Goal: Information Seeking & Learning: Compare options

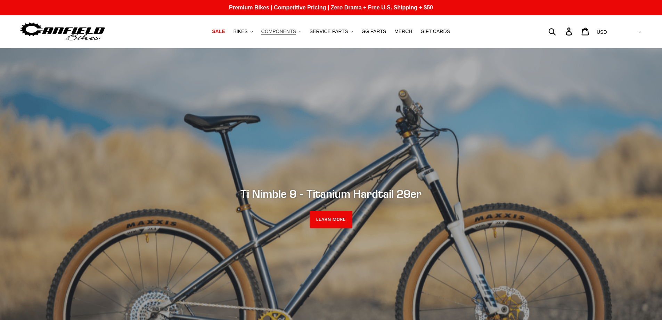
click at [289, 33] on span "COMPONENTS" at bounding box center [278, 32] width 35 height 6
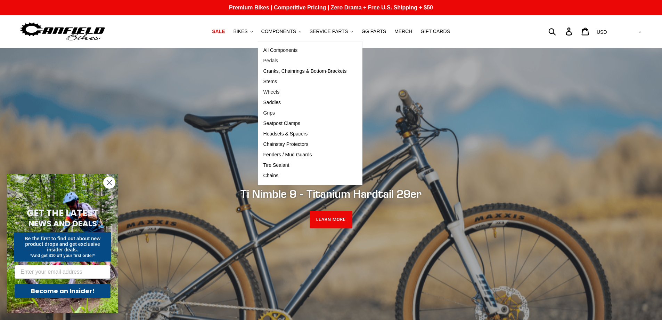
click at [280, 92] on span "Wheels" at bounding box center [272, 92] width 16 height 6
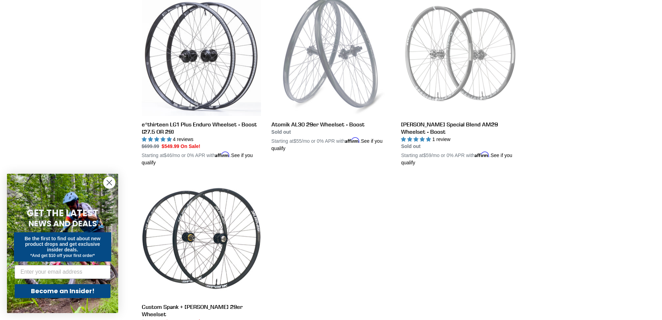
scroll to position [209, 0]
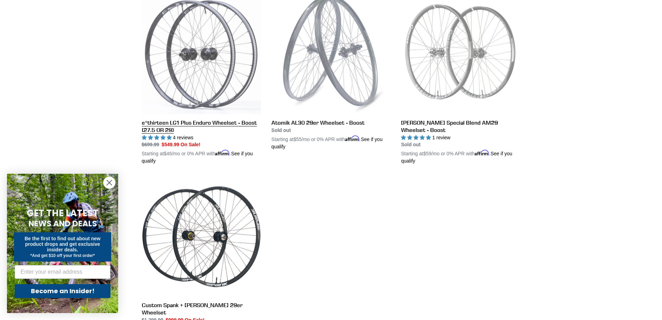
click at [200, 124] on link "e*thirteen LG1 Plus Enduro Wheelset - Boost (27.5 OR 29)" at bounding box center [201, 80] width 119 height 170
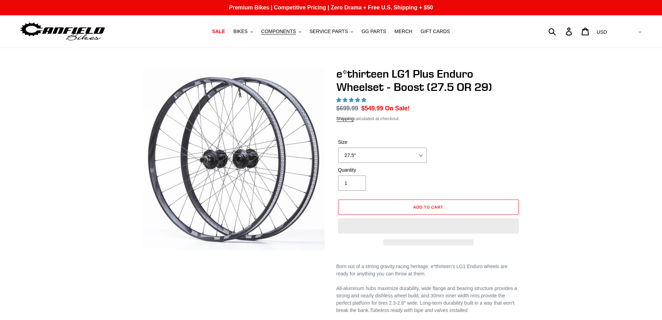
scroll to position [139, 0]
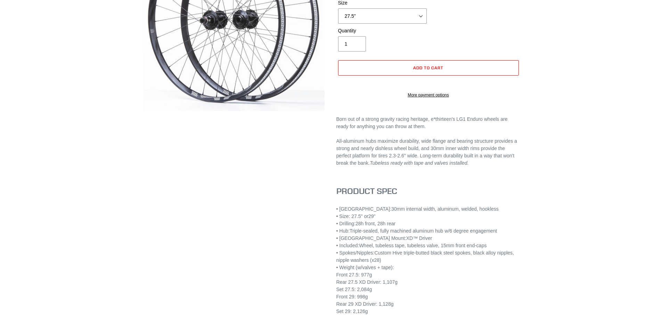
select select "highest-rating"
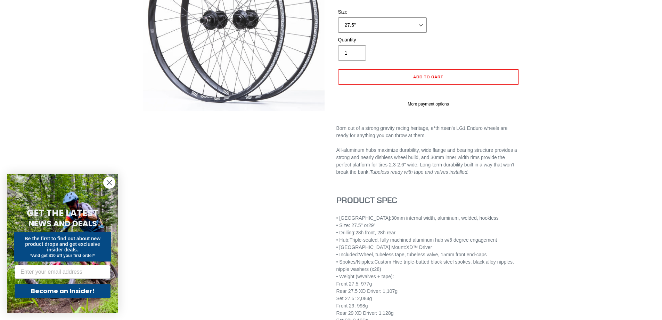
click at [422, 23] on select "27.5" 29"" at bounding box center [382, 24] width 89 height 15
select select "29""
click at [338, 17] on select "27.5" 29"" at bounding box center [382, 24] width 89 height 15
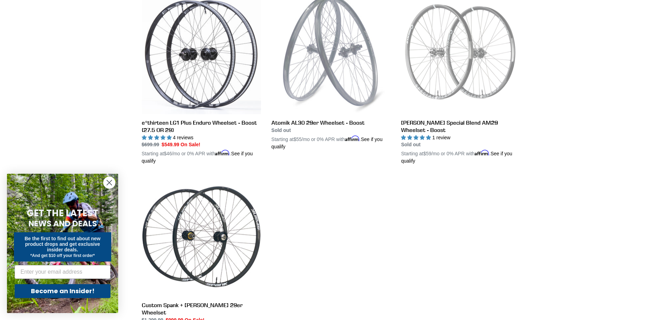
click at [110, 181] on circle "Close dialog" at bounding box center [109, 182] width 11 height 11
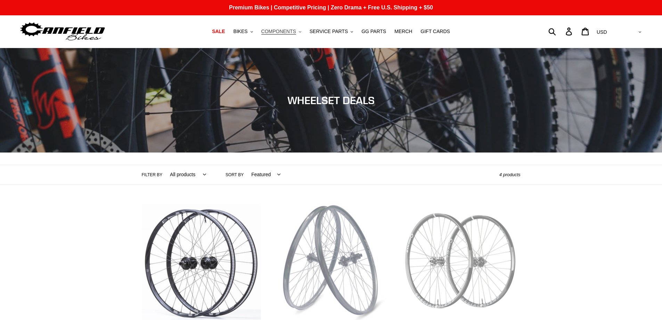
click at [286, 31] on span "COMPONENTS" at bounding box center [278, 32] width 35 height 6
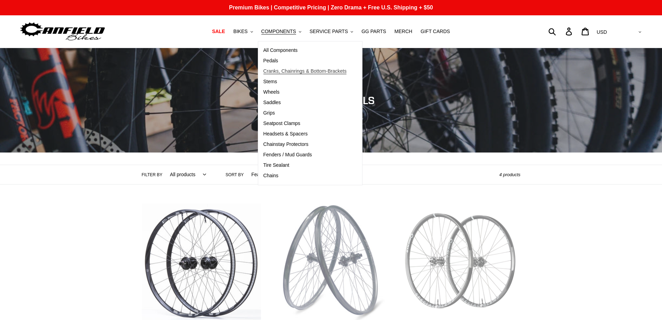
click at [276, 70] on span "Cranks, Chainrings & Bottom-Brackets" at bounding box center [305, 71] width 83 height 6
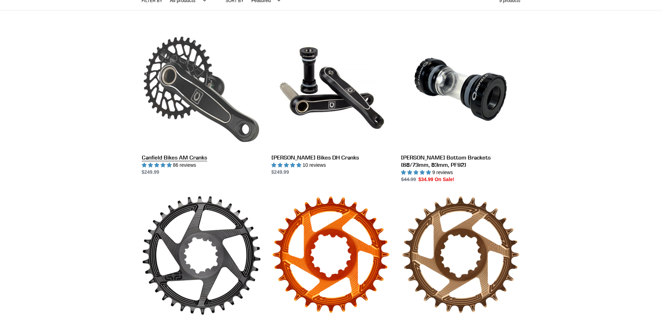
click at [189, 157] on link "Canfield Bikes AM Cranks" at bounding box center [201, 103] width 119 height 146
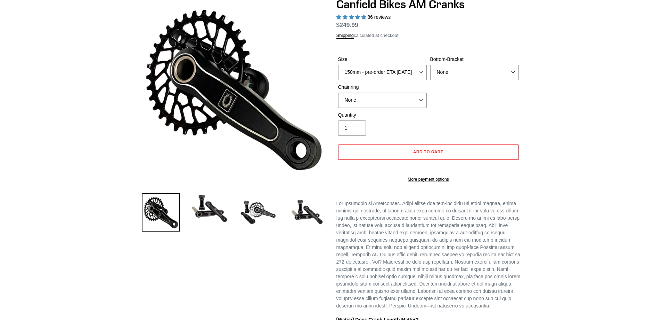
scroll to position [70, 0]
select select "highest-rating"
select select "165mm - pre-order ETA [DATE]"
click at [338, 65] on select "150mm - pre-order ETA 9/30/25 155mm - pre-order ETA 9/30/25 160mm - pre-order E…" at bounding box center [382, 72] width 89 height 15
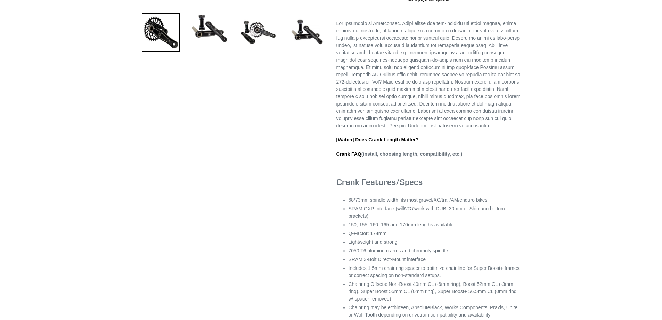
scroll to position [243, 0]
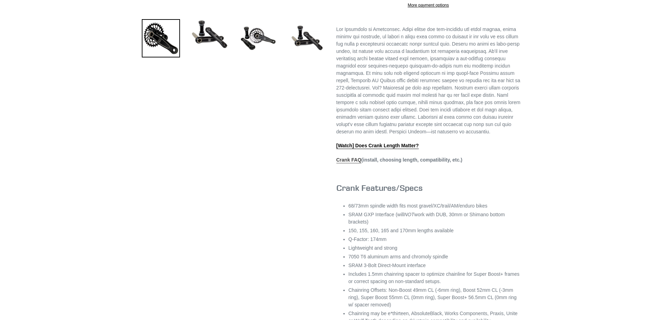
click at [346, 163] on link "Crank FAQ" at bounding box center [349, 160] width 25 height 6
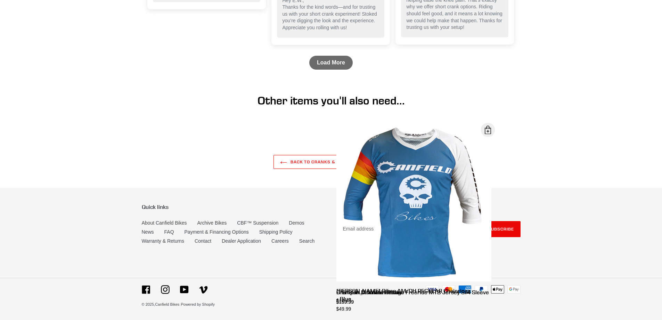
scroll to position [1199, 0]
click at [211, 221] on link "Archive Bikes" at bounding box center [212, 223] width 30 height 6
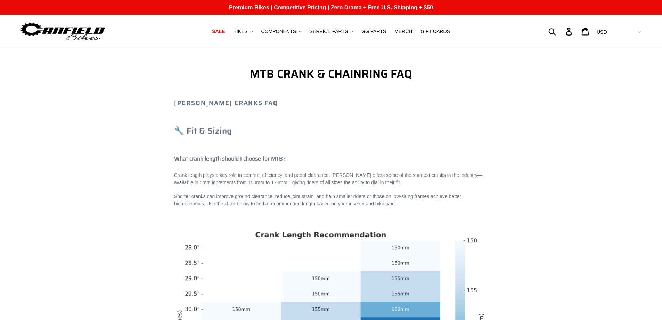
click at [83, 29] on img at bounding box center [62, 32] width 87 height 22
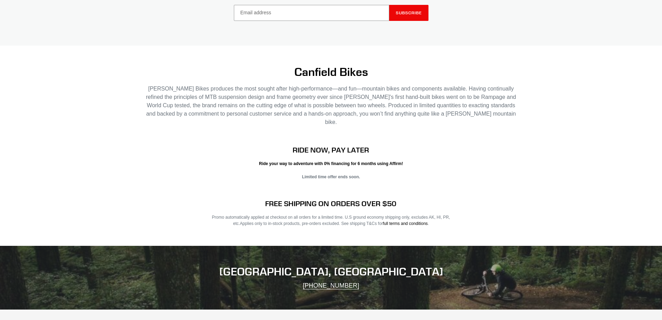
scroll to position [1410, 0]
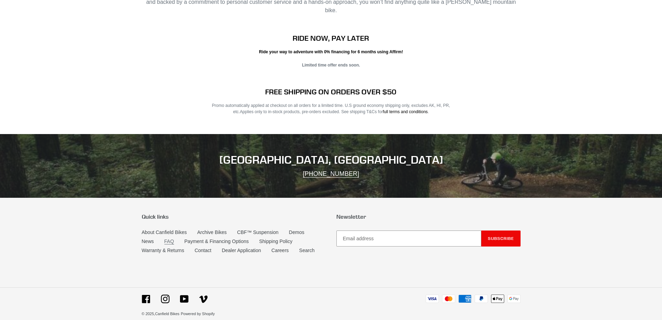
click at [169, 238] on link "FAQ" at bounding box center [169, 241] width 10 height 6
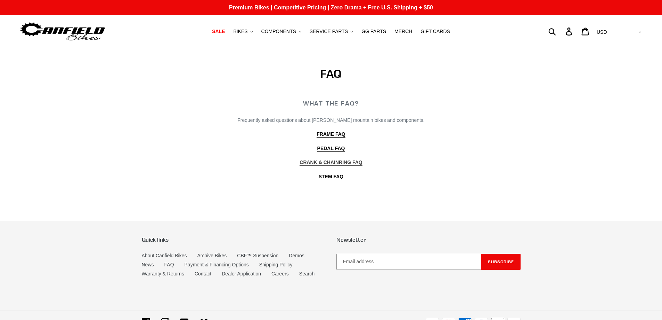
click at [341, 160] on b "CRANK & CHAINRING FAQ" at bounding box center [331, 162] width 63 height 6
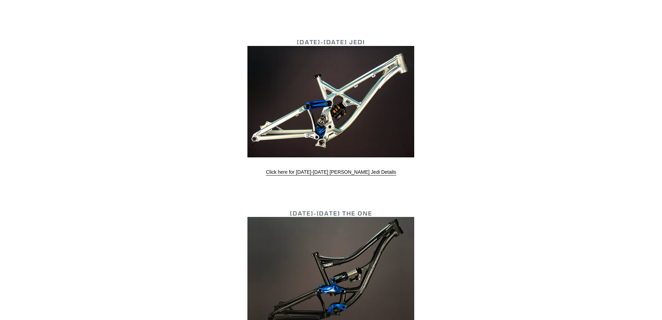
scroll to position [2261, 0]
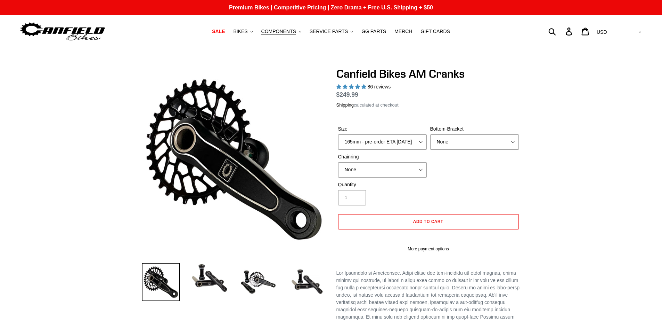
scroll to position [605, 0]
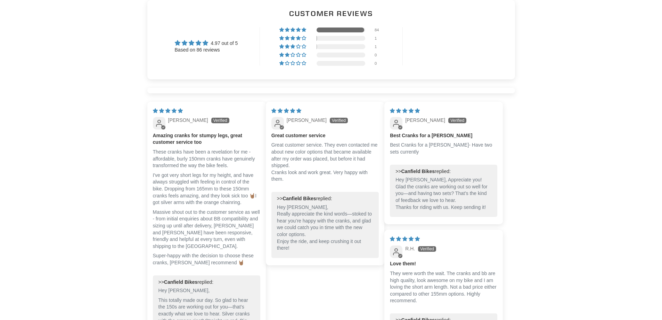
select select "highest-rating"
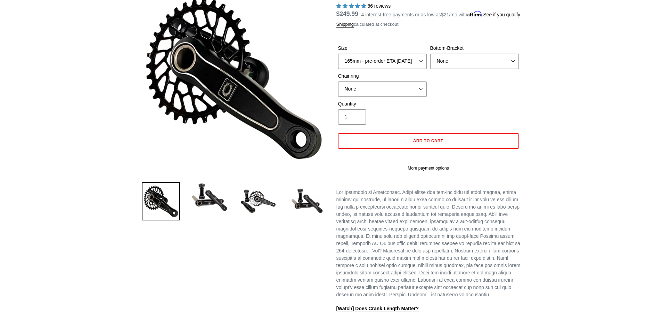
scroll to position [0, 0]
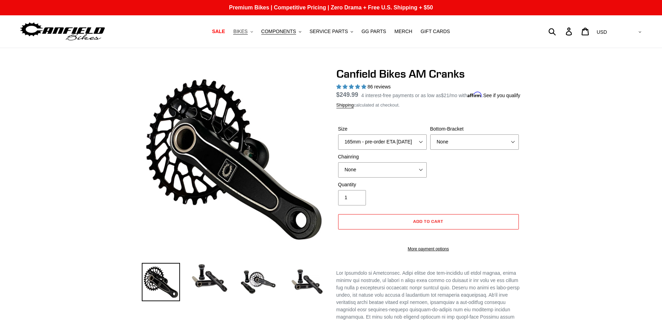
click at [247, 30] on span "BIKES" at bounding box center [240, 32] width 14 height 6
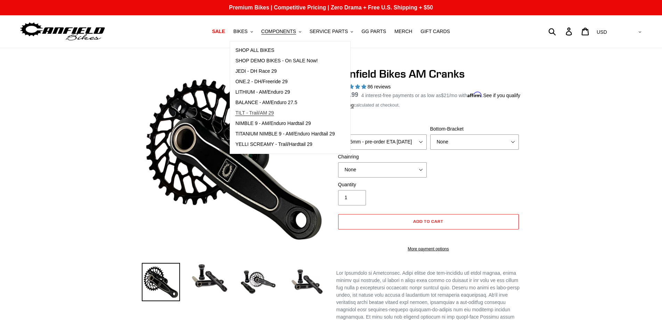
click at [262, 112] on span "TILT - Trail/AM 29" at bounding box center [254, 113] width 39 height 6
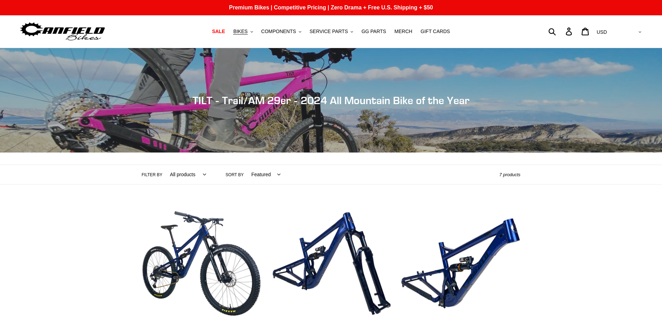
scroll to position [104, 0]
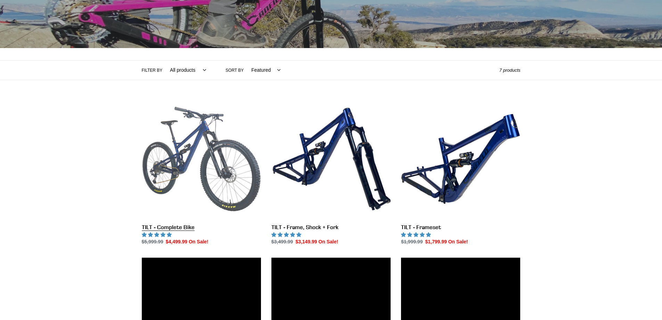
click at [164, 227] on link "TILT - Complete Bike" at bounding box center [201, 172] width 119 height 146
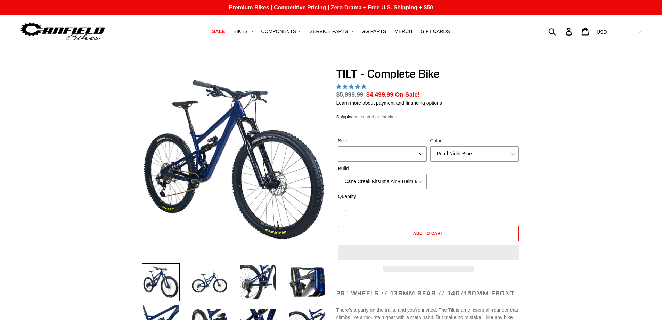
select select "L"
click at [422, 181] on select "Cane Creek Kitsuma Air + Helm MKII 140 + SRAM GX Cane Creek Kitsuma Air + Helm …" at bounding box center [382, 181] width 89 height 15
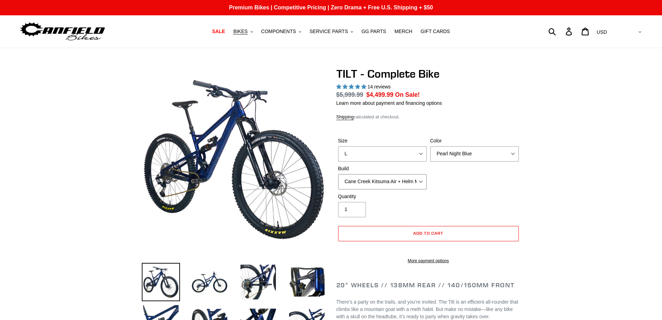
select select "highest-rating"
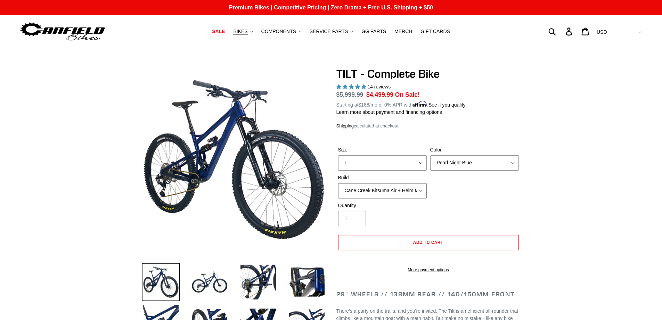
select select "Cane Creek Kitsuma Air + Helm MKII 140 + Shimano XT"
click at [338, 183] on select "Cane Creek Kitsuma Air + Helm MKII 140 + SRAM GX Cane Creek Kitsuma Air + Helm …" at bounding box center [382, 190] width 89 height 15
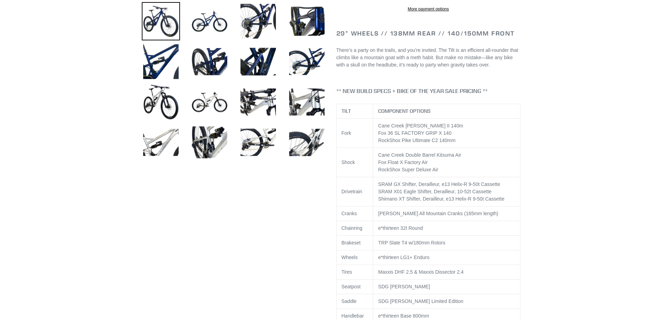
scroll to position [278, 0]
